Goal: Task Accomplishment & Management: Complete application form

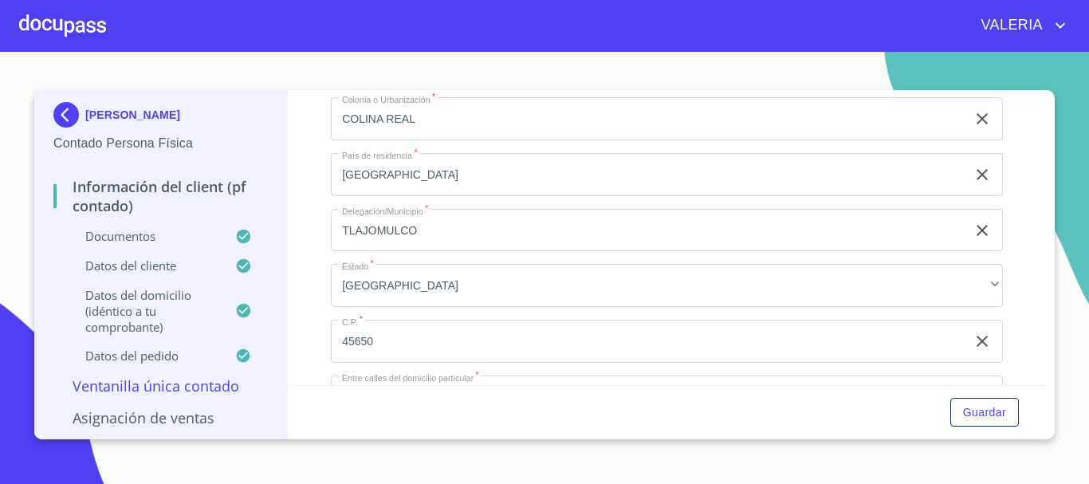
scroll to position [3986, 0]
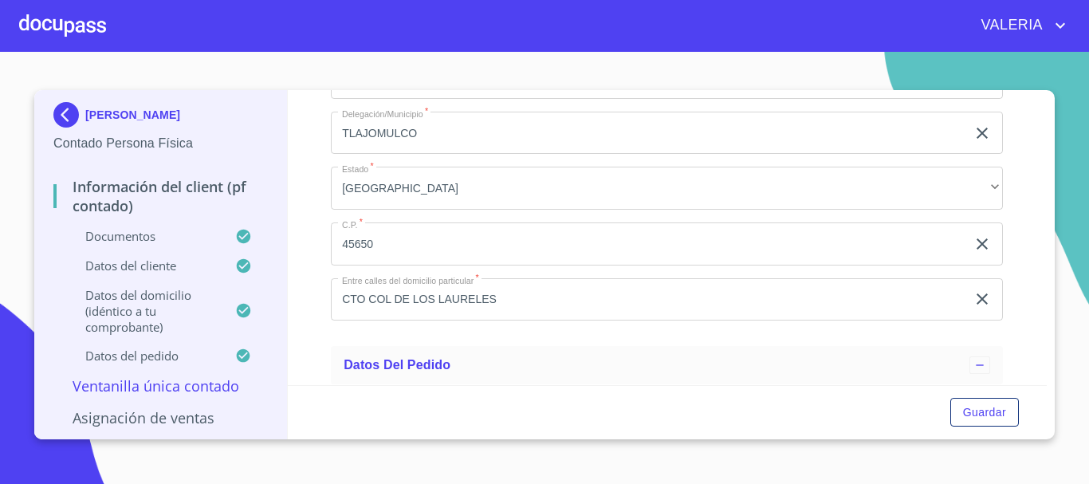
click at [66, 108] on img at bounding box center [69, 115] width 32 height 26
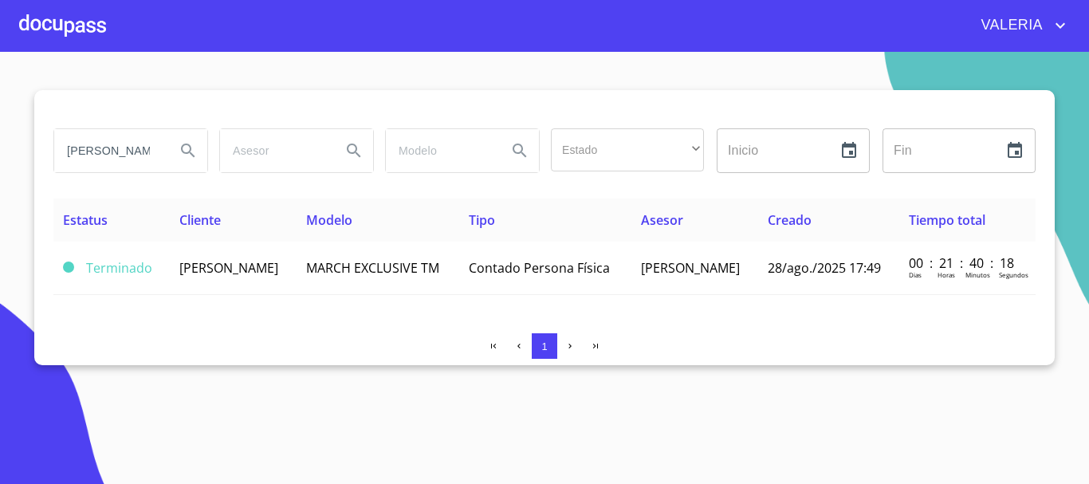
drag, startPoint x: 124, startPoint y: 156, endPoint x: 0, endPoint y: 131, distance: 126.2
click at [0, 131] on section "[PERSON_NAME] Estado ​ ​ Inicio ​ Fin ​ Estatus Cliente Modelo Tipo Asesor Crea…" at bounding box center [544, 268] width 1089 height 432
type input "[PERSON_NAME]"
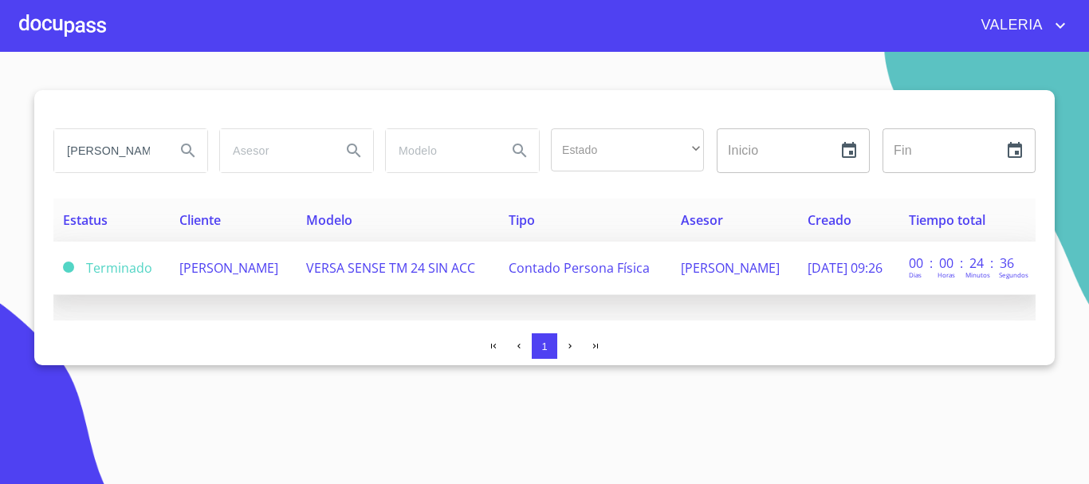
click at [297, 265] on td "[PERSON_NAME]" at bounding box center [233, 268] width 127 height 53
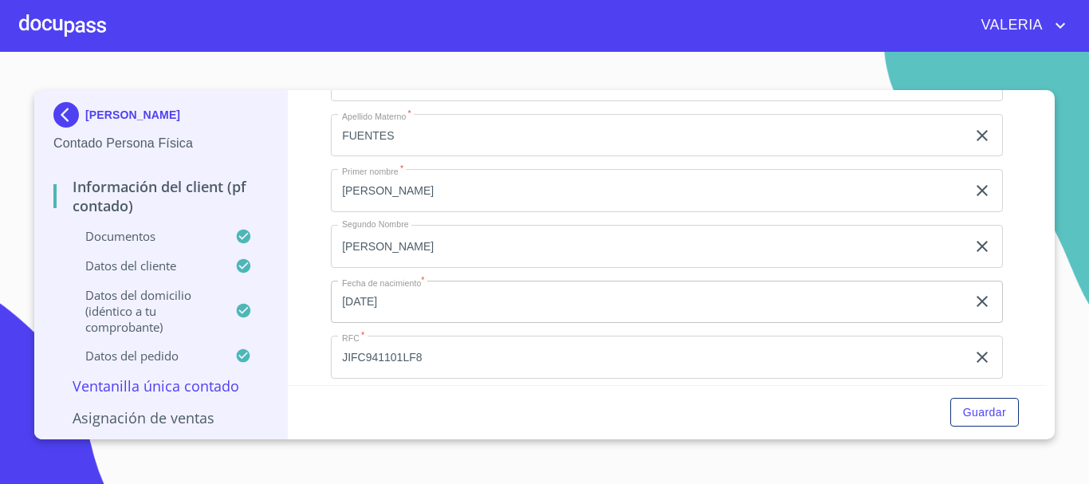
scroll to position [3189, 0]
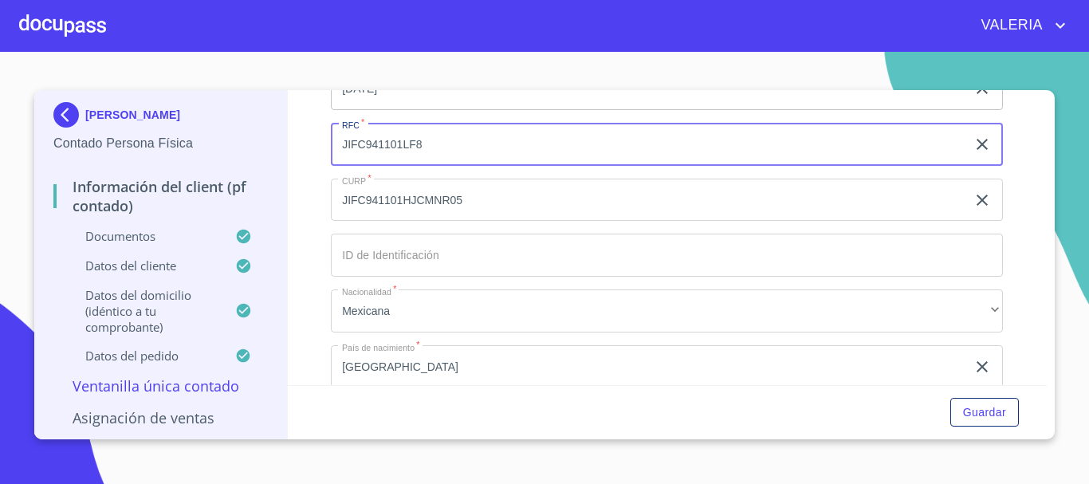
drag, startPoint x: 454, startPoint y: 174, endPoint x: 223, endPoint y: 161, distance: 230.7
click at [223, 161] on div "[PERSON_NAME] Contado Persona Física Información del Client (PF contado) Docume…" at bounding box center [540, 264] width 1012 height 349
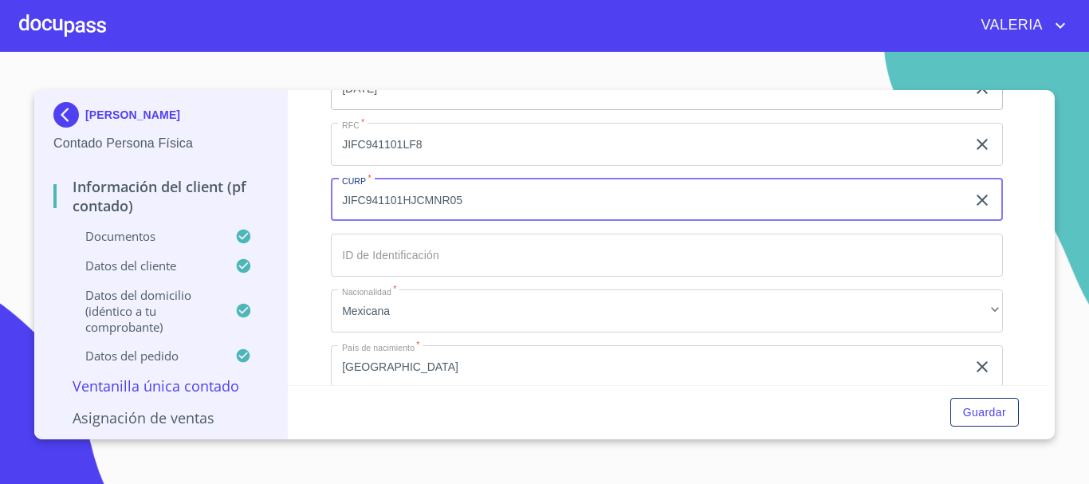
click at [431, 218] on input "JIFC941101HJCMNR05" at bounding box center [648, 200] width 635 height 43
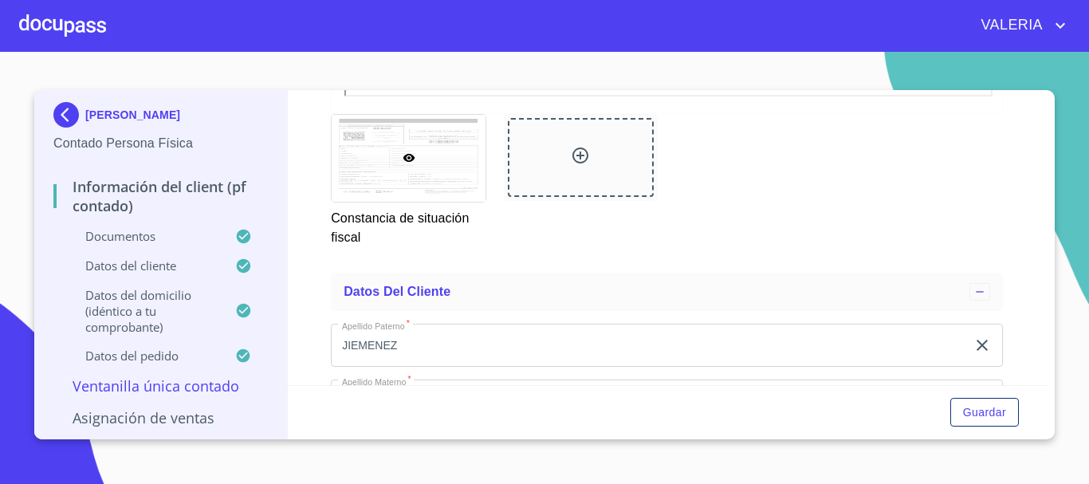
scroll to position [2232, 0]
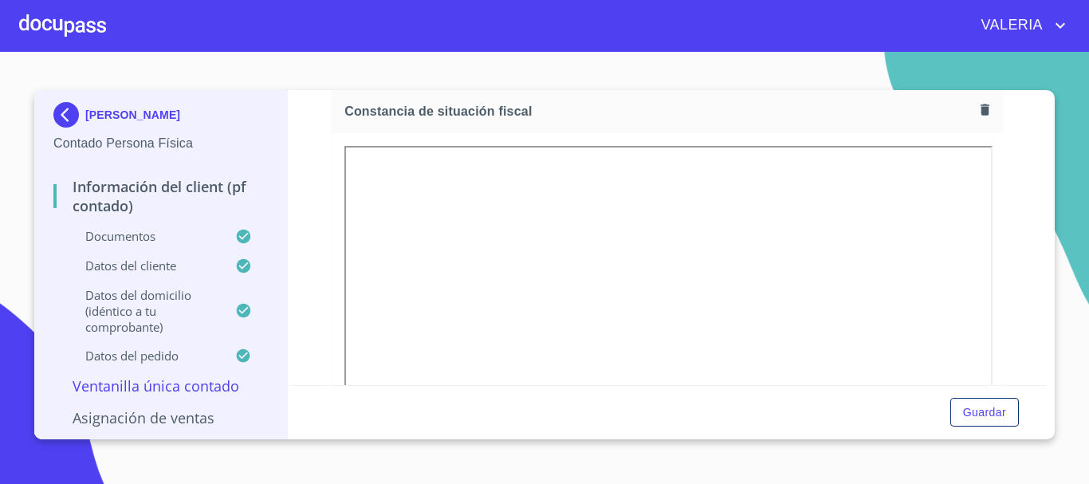
click at [1014, 313] on div "Información del Client (PF contado) Documentos Documento de identificación.   *…" at bounding box center [668, 237] width 760 height 295
click at [62, 112] on img at bounding box center [69, 115] width 32 height 26
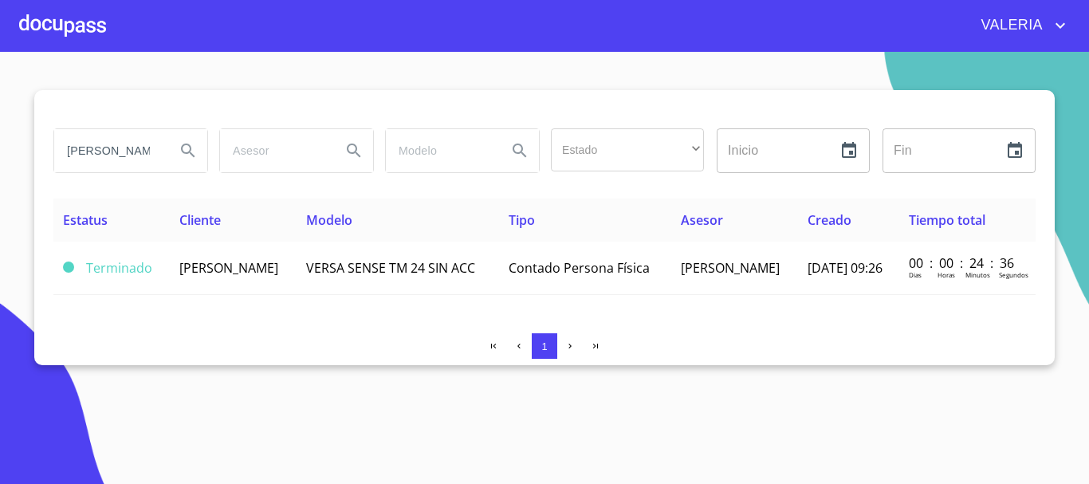
click at [128, 149] on input "[PERSON_NAME]" at bounding box center [108, 150] width 108 height 43
drag, startPoint x: 129, startPoint y: 148, endPoint x: 0, endPoint y: 164, distance: 130.1
click at [0, 164] on section "[PERSON_NAME] Estado ​ ​ Inicio ​ Fin ​ Estatus Cliente Modelo Tipo Asesor Crea…" at bounding box center [544, 268] width 1089 height 432
type input "[PERSON_NAME]"
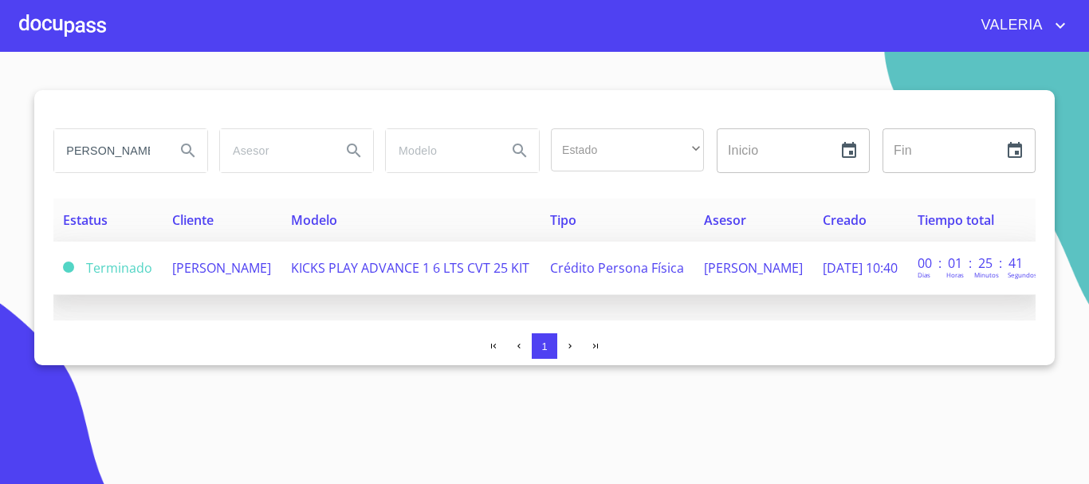
scroll to position [0, 0]
click at [383, 277] on span "KICKS PLAY ADVANCE 1 6 LTS CVT 25 KIT" at bounding box center [410, 268] width 238 height 18
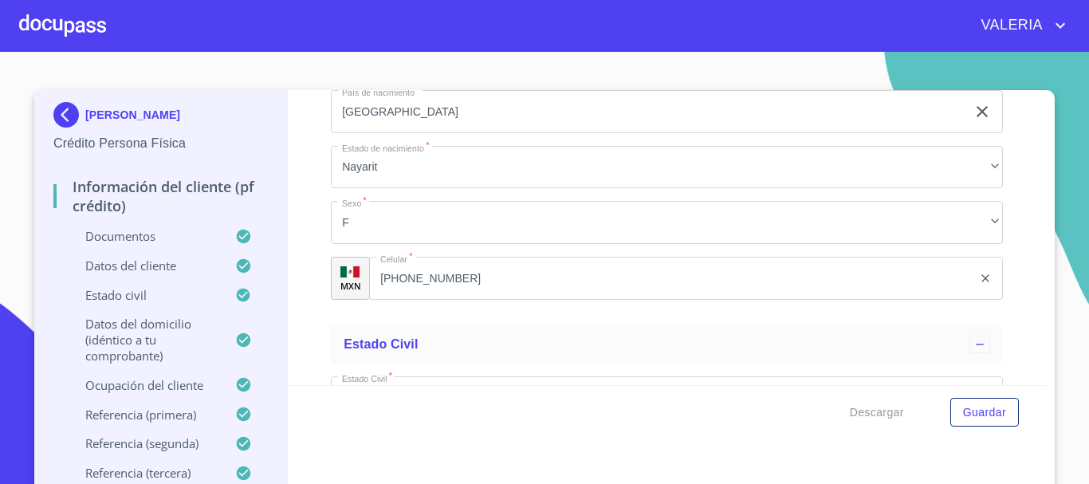
scroll to position [5102, 0]
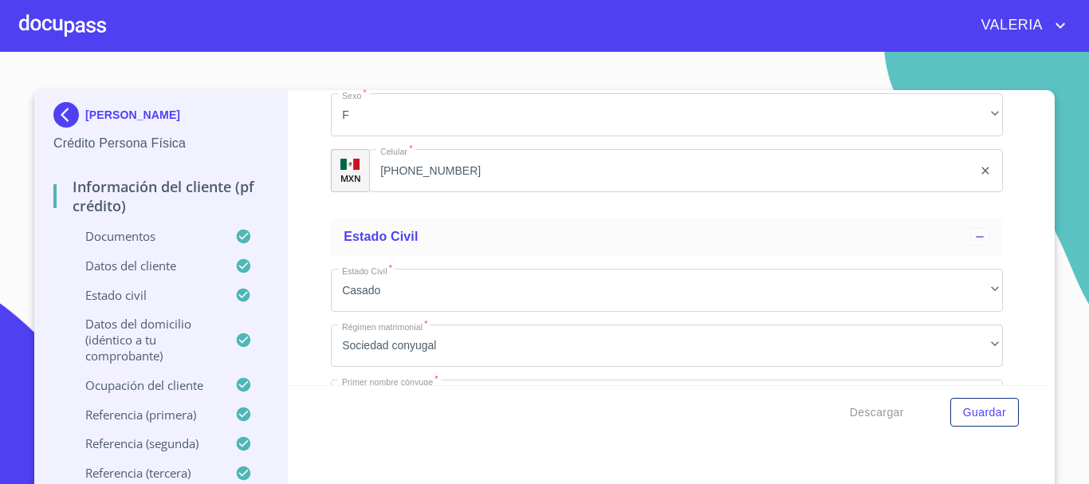
scroll to position [5262, 0]
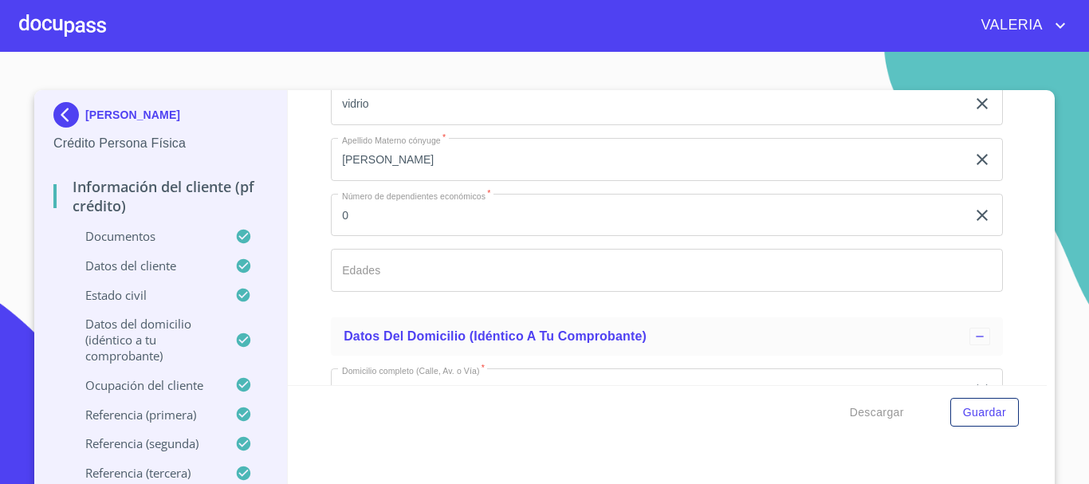
drag, startPoint x: 515, startPoint y: 171, endPoint x: 380, endPoint y: 182, distance: 135.2
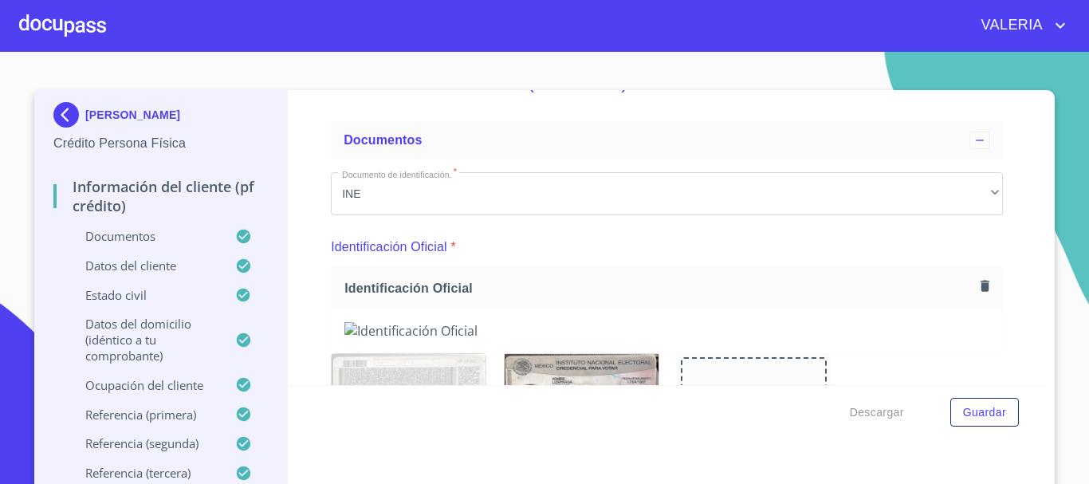
scroll to position [80, 0]
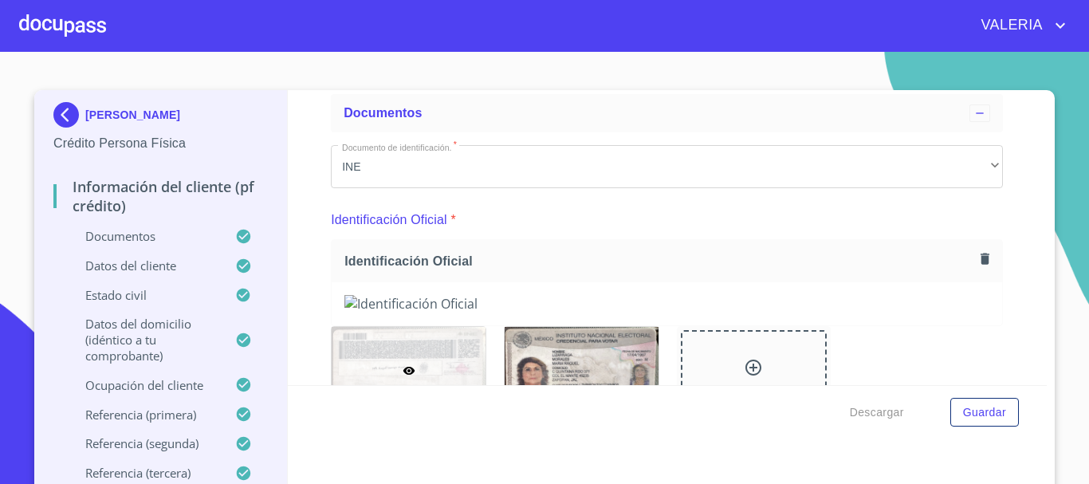
click at [977, 255] on icon "button" at bounding box center [984, 258] width 15 height 15
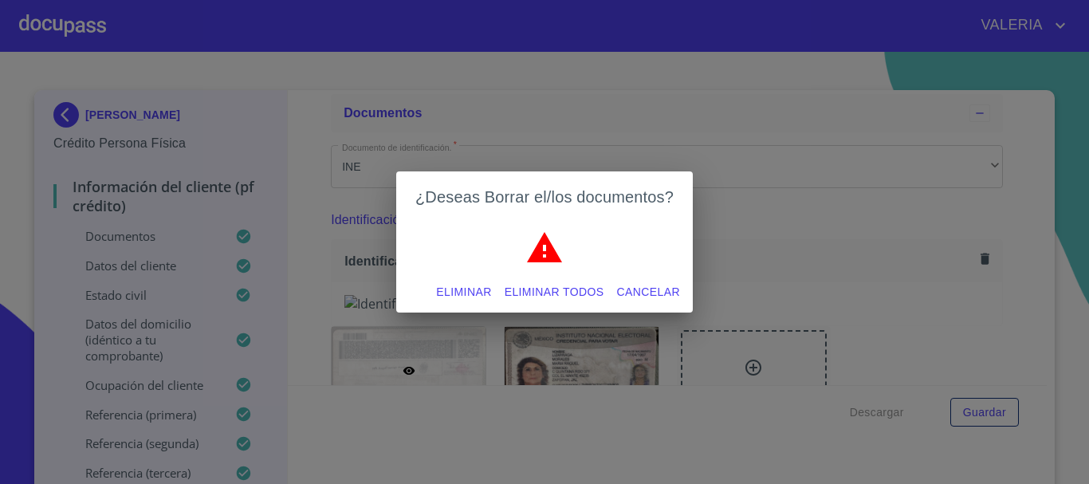
click at [567, 294] on span "Eliminar todos" at bounding box center [555, 292] width 100 height 20
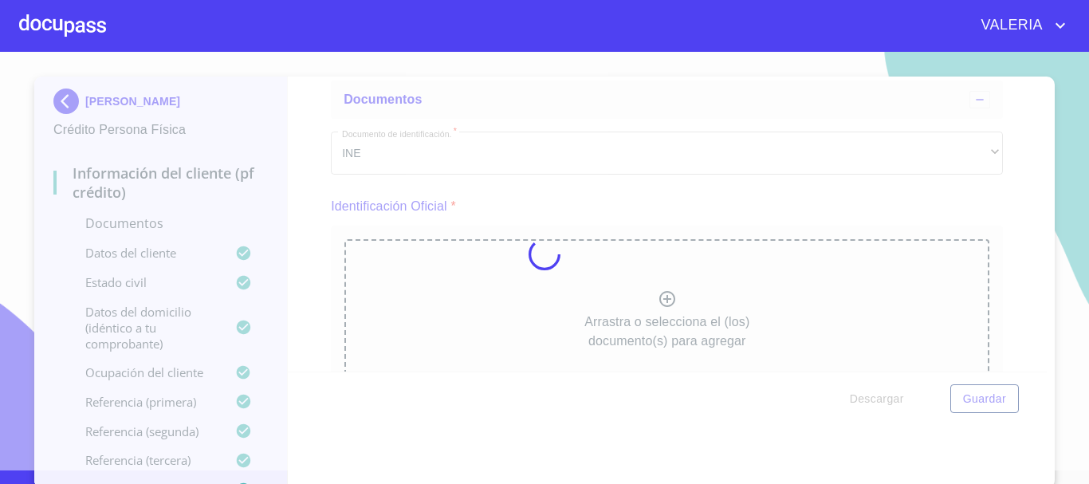
scroll to position [18, 0]
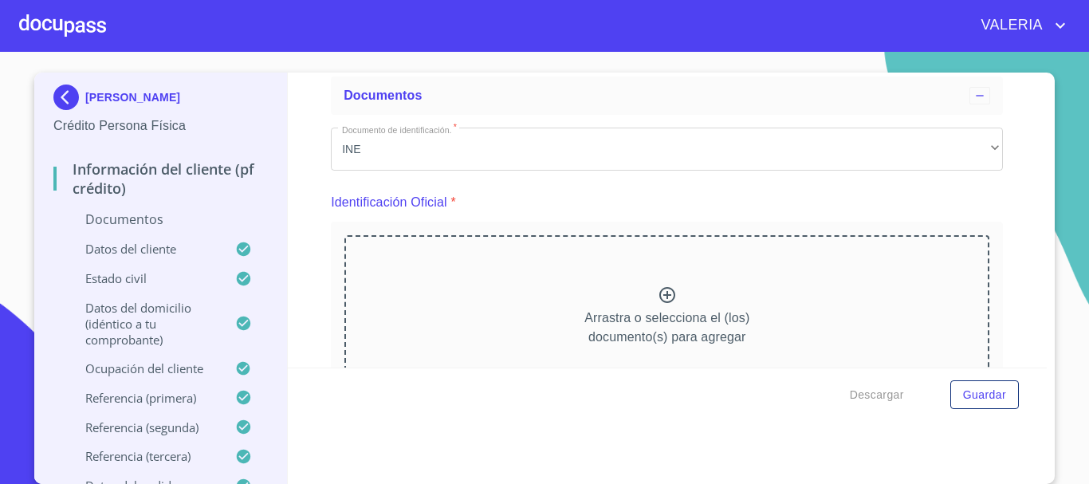
click at [776, 304] on div "Arrastra o selecciona el (los) documento(s) para agregar" at bounding box center [666, 316] width 645 height 163
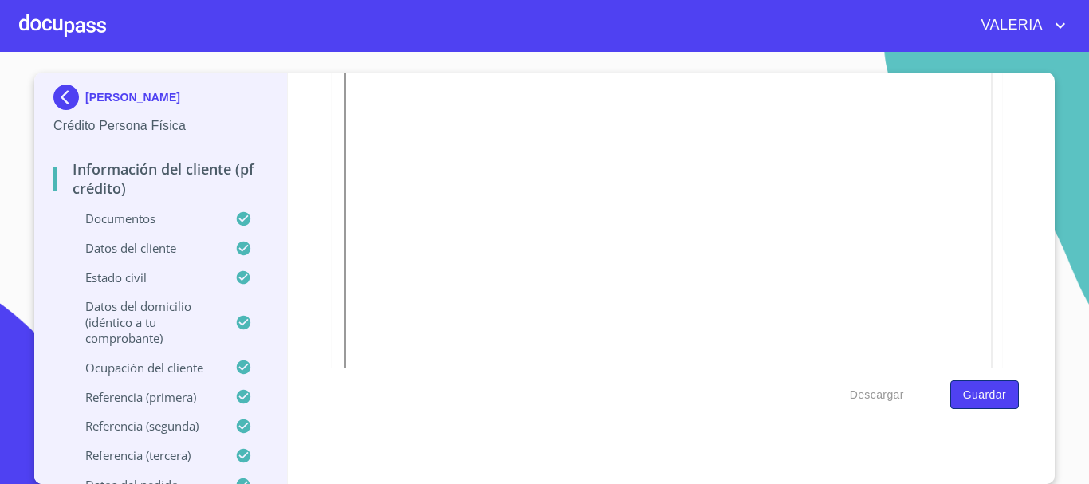
scroll to position [319, 0]
click at [974, 401] on span "Guardar" at bounding box center [984, 395] width 43 height 20
